Goal: Transaction & Acquisition: Download file/media

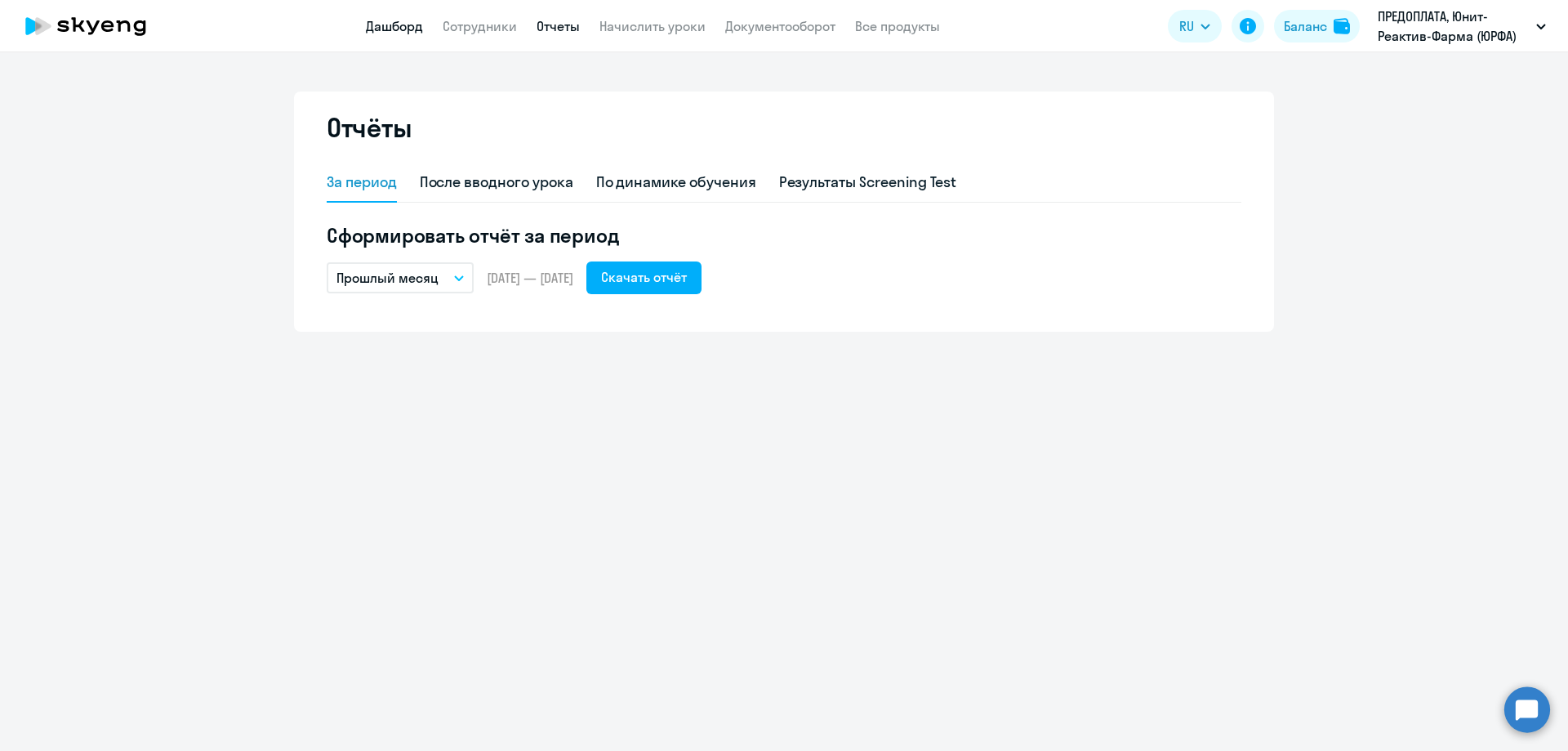
click at [398, 26] on link "Дашборд" at bounding box center [395, 26] width 57 height 16
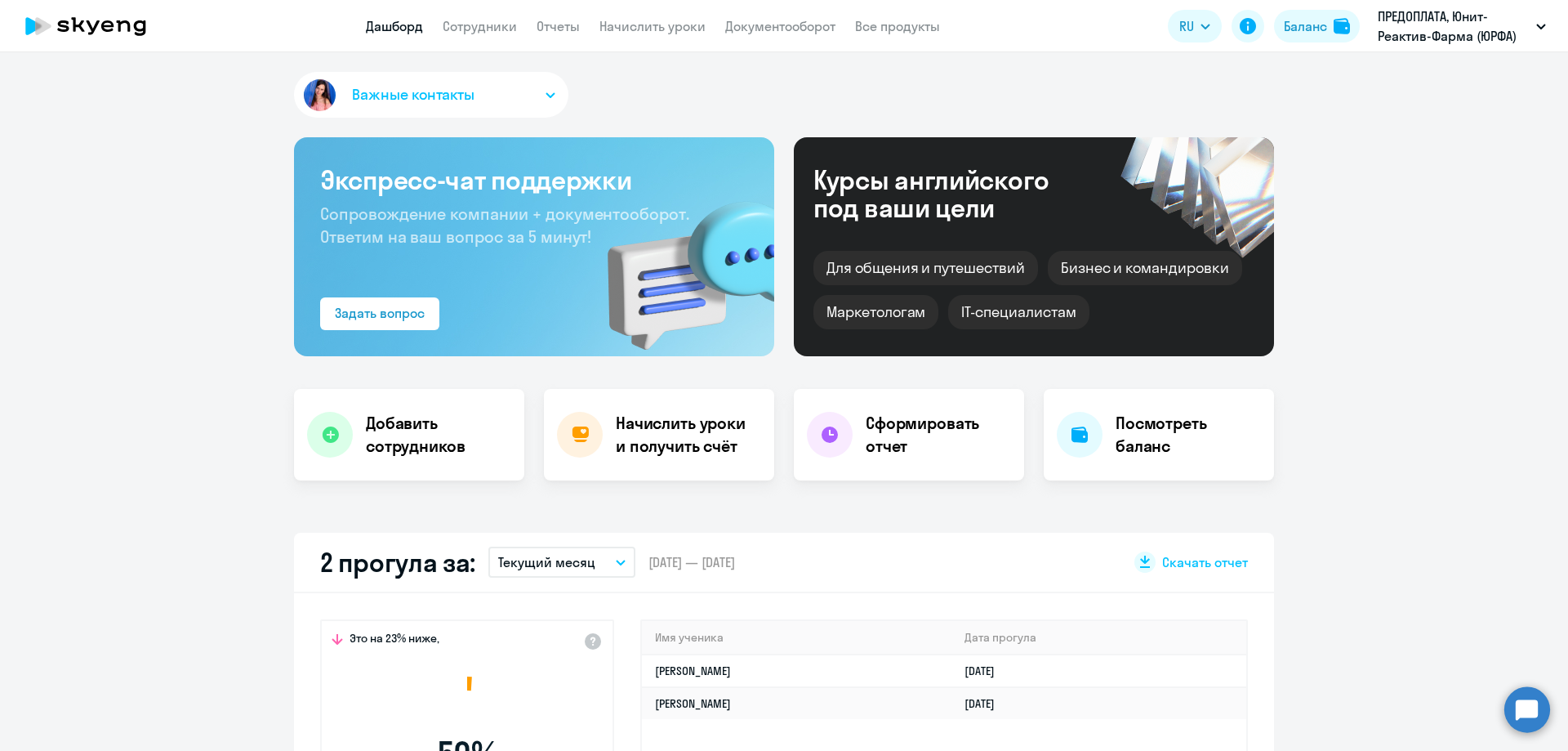
select select "30"
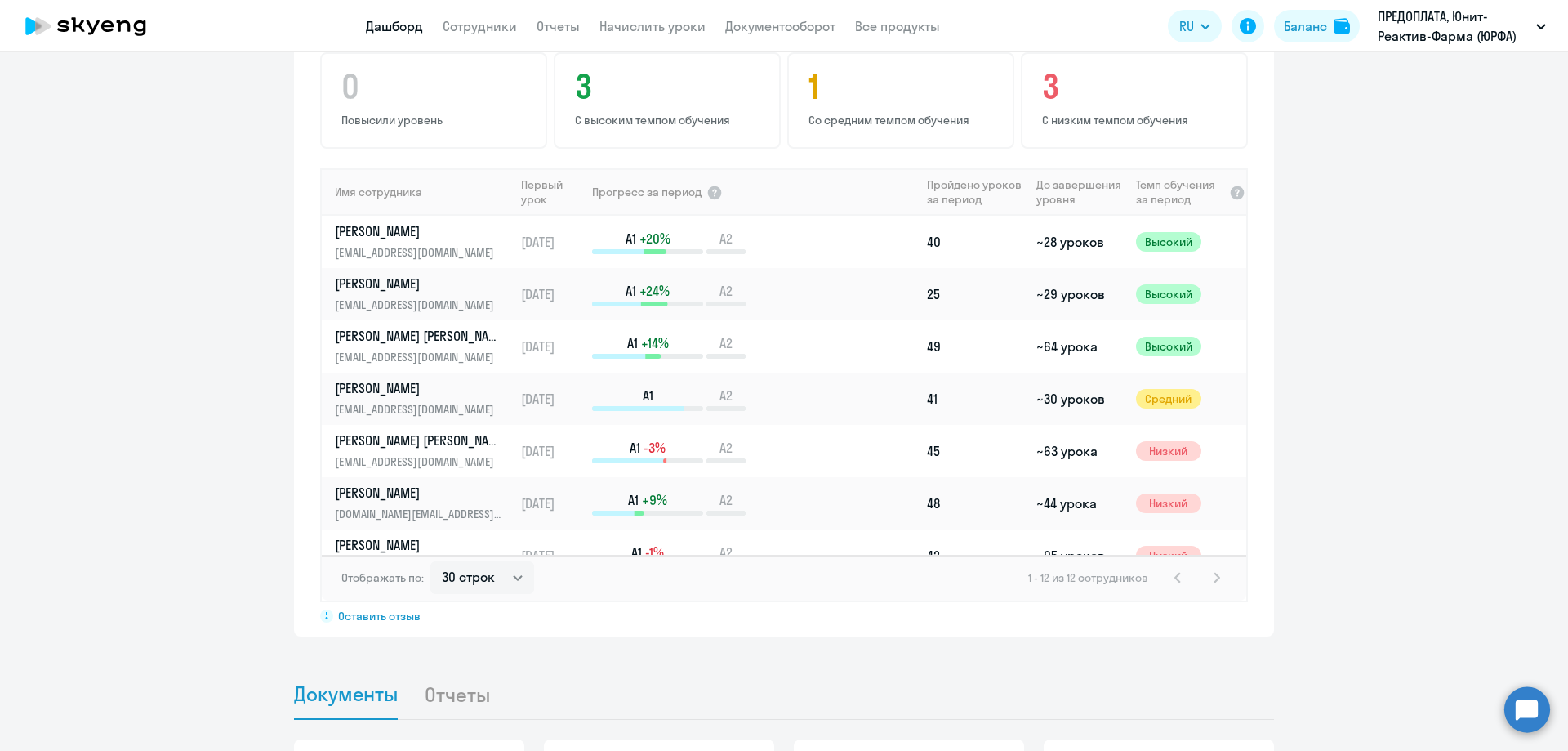
scroll to position [1322, 0]
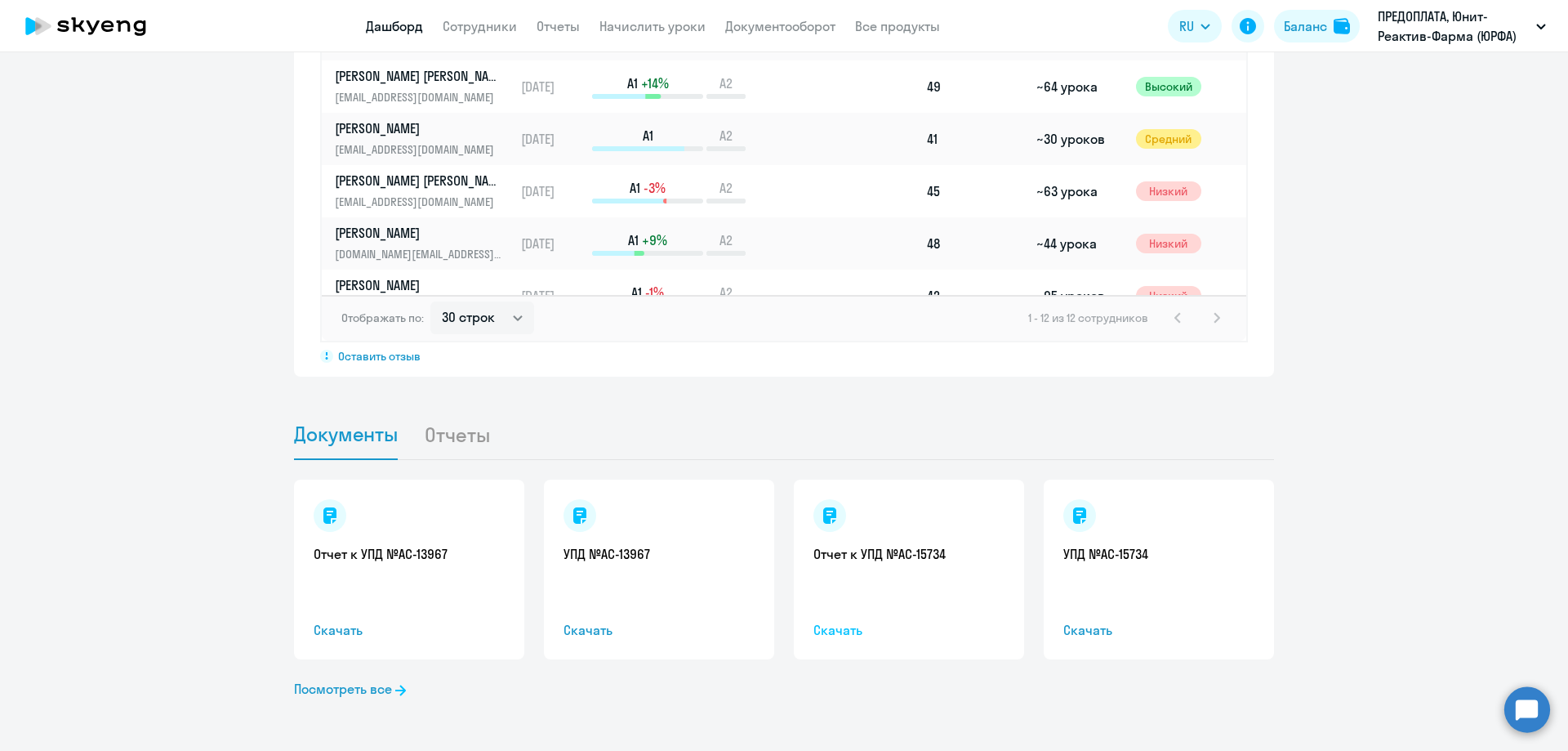
click at [833, 629] on span "Скачать" at bounding box center [909, 629] width 191 height 20
click at [1087, 632] on span "Скачать" at bounding box center [1159, 629] width 191 height 20
